Goal: Check status: Check status

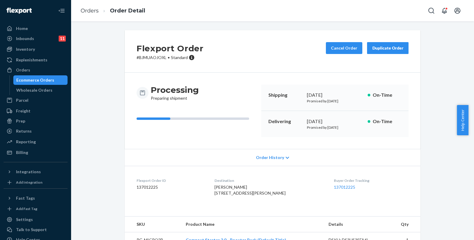
click at [32, 79] on div "Ecommerce Orders" at bounding box center [35, 80] width 38 height 6
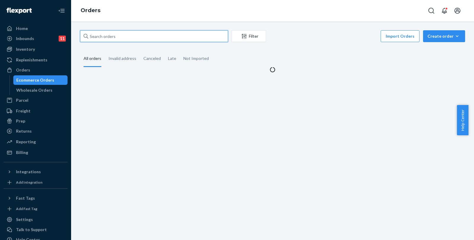
click at [157, 39] on input "text" at bounding box center [154, 36] width 148 height 12
paste input "111-0716870-3045067"
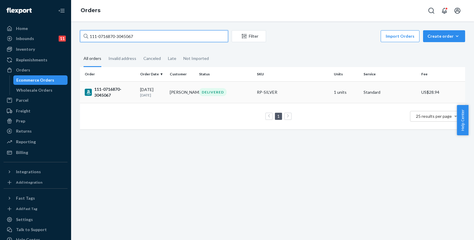
type input "111-0716870-3045067"
click at [244, 97] on td "DELIVERED" at bounding box center [226, 92] width 58 height 22
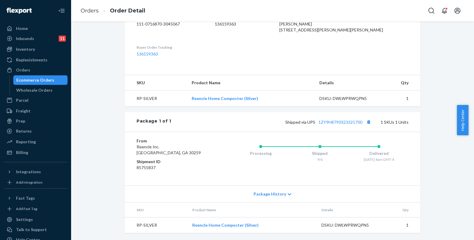
scroll to position [137, 0]
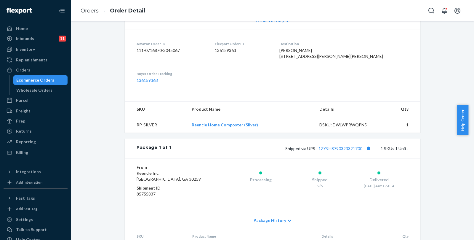
click at [345, 152] on div "Shipped via UPS 1ZY9H8790323321700 1 SKUs 1 Units" at bounding box center [289, 148] width 237 height 8
click at [343, 151] on link "1ZY9H8790323321700" at bounding box center [341, 148] width 44 height 5
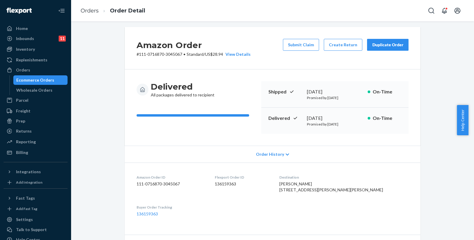
scroll to position [0, 0]
